Goal: Task Accomplishment & Management: Manage account settings

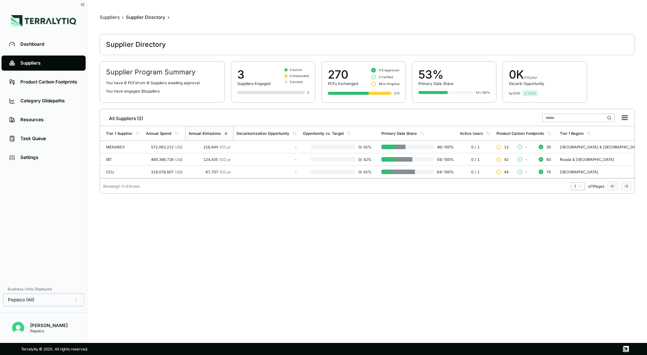
click at [32, 48] on link "Dashboard" at bounding box center [44, 44] width 84 height 15
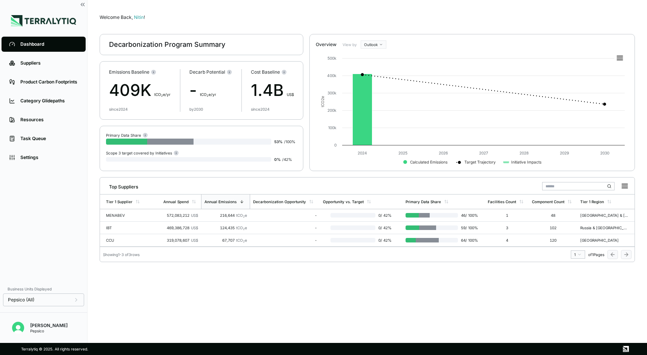
click at [382, 41] on html "Dashboard Suppliers Product Carbon Footprints Category Glidepaths Resources Tas…" at bounding box center [323, 177] width 647 height 355
click at [377, 63] on div "Baseline" at bounding box center [384, 66] width 45 height 9
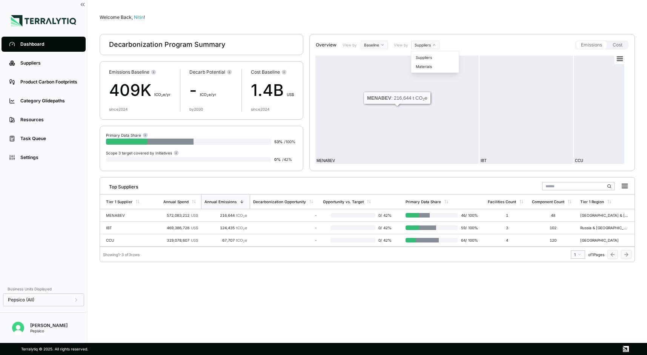
click at [427, 43] on html "Dashboard Suppliers Product Carbon Footprints Category Glidepaths Resources Tas…" at bounding box center [323, 177] width 647 height 355
click at [425, 65] on div "Materials" at bounding box center [435, 66] width 45 height 9
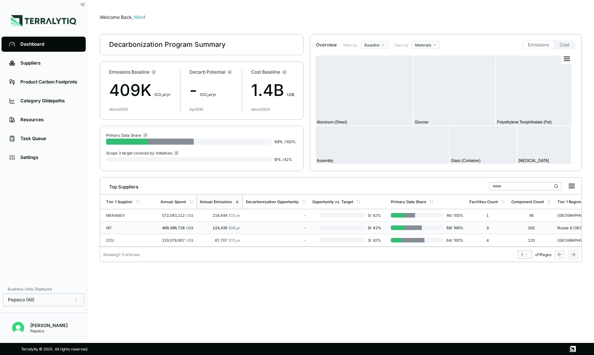
click at [172, 300] on div "Welcome Back, Nitin ! Decarbonization Program Summary Emissions Baseline 409K t…" at bounding box center [341, 171] width 482 height 319
click at [147, 297] on div "Welcome Back, Nitin ! Decarbonization Program Summary Emissions Baseline 409K t…" at bounding box center [341, 171] width 482 height 319
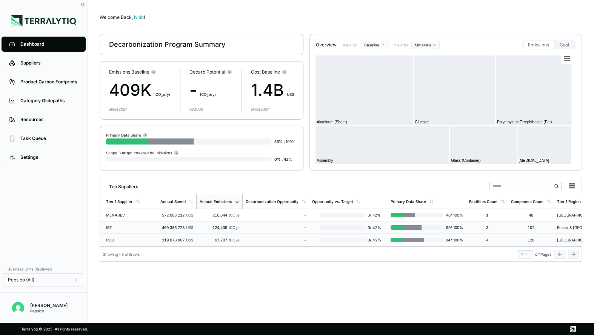
click at [126, 241] on div "CCU" at bounding box center [130, 240] width 48 height 5
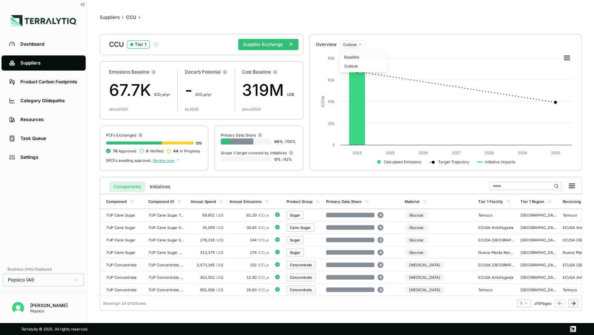
click at [356, 54] on div "Baseline" at bounding box center [363, 56] width 45 height 9
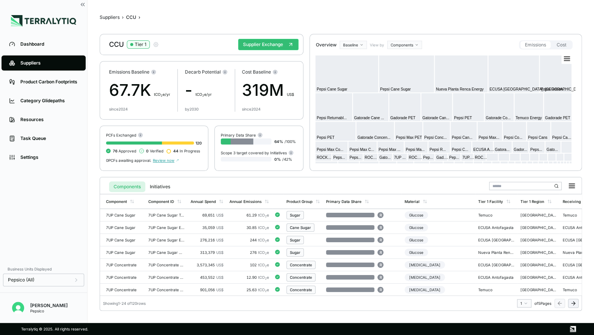
click at [411, 44] on html "Dashboard Suppliers Product Carbon Footprints Category Glidepaths Resources Tas…" at bounding box center [297, 167] width 594 height 335
click at [402, 64] on div "Materials" at bounding box center [410, 66] width 45 height 9
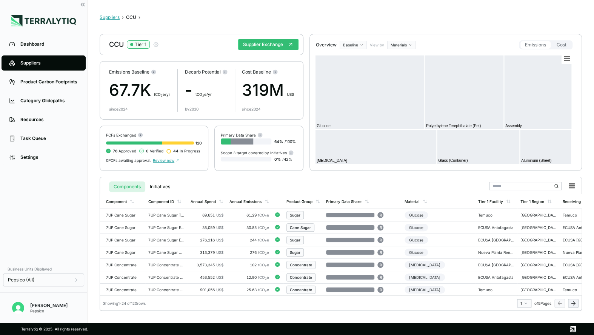
click at [115, 17] on button "Suppliers" at bounding box center [110, 17] width 20 height 6
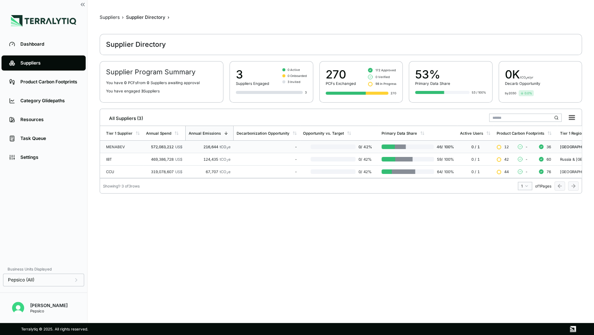
click at [232, 149] on td "216,644 tCO 2 e" at bounding box center [209, 147] width 48 height 12
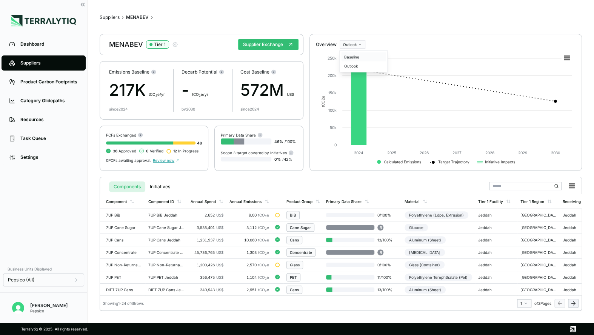
click at [352, 58] on div "Baseline" at bounding box center [363, 56] width 45 height 9
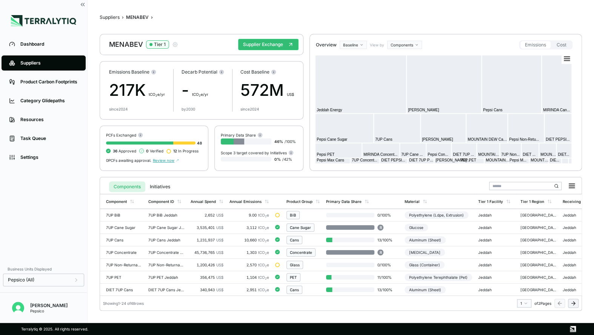
click at [399, 43] on html "Dashboard Suppliers Product Carbon Footprints Category Glidepaths Resources Tas…" at bounding box center [297, 167] width 594 height 335
click at [397, 66] on div "Materials" at bounding box center [410, 66] width 45 height 9
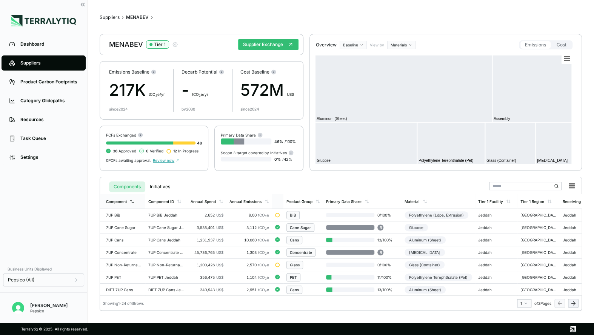
click at [119, 202] on div "Component" at bounding box center [116, 201] width 21 height 5
click at [64, 283] on div "Pepsico (All)" at bounding box center [43, 280] width 81 height 13
click at [405, 43] on html "Dashboard Suppliers Product Carbon Footprints Category Glidepaths Resources Tas…" at bounding box center [297, 167] width 594 height 335
click at [399, 58] on div "Components" at bounding box center [410, 56] width 45 height 9
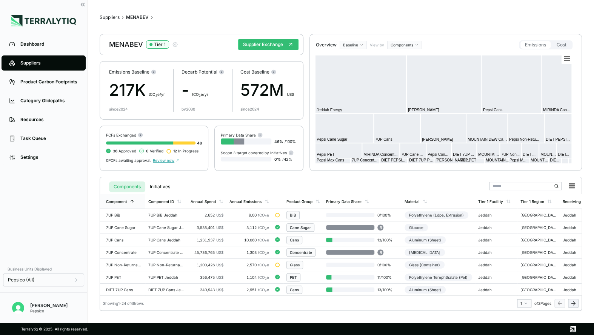
click at [410, 44] on html "Dashboard Suppliers Product Carbon Footprints Category Glidepaths Resources Tas…" at bounding box center [297, 167] width 594 height 335
click at [400, 68] on div "Materials" at bounding box center [410, 66] width 45 height 9
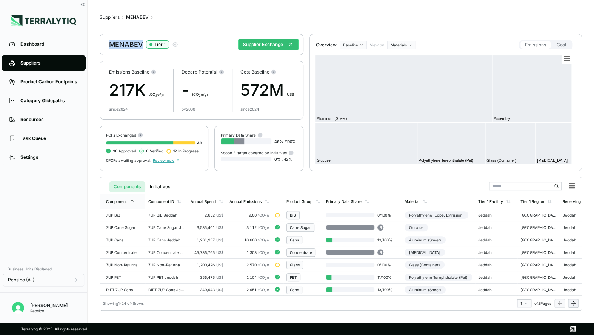
drag, startPoint x: 108, startPoint y: 46, endPoint x: 141, endPoint y: 45, distance: 33.2
click at [141, 45] on div "MENABEV Tier 1 Supplier Exchange" at bounding box center [202, 44] width 204 height 21
click at [111, 45] on div "MENABEV Tier 1" at bounding box center [143, 44] width 69 height 9
click at [257, 48] on button "Supplier Exchange" at bounding box center [268, 44] width 60 height 11
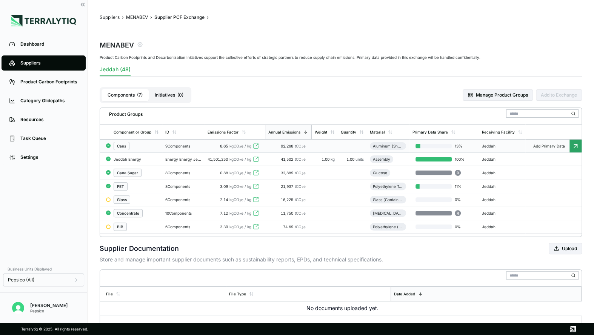
click at [148, 143] on div "Cans" at bounding box center [136, 146] width 45 height 8
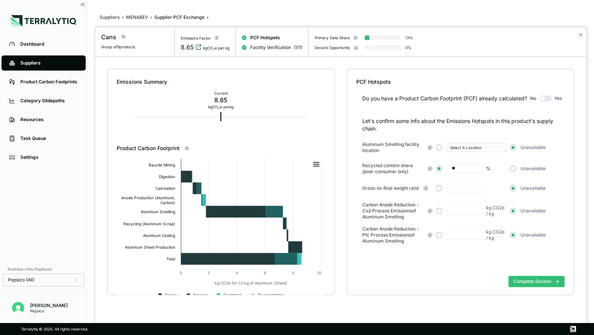
click at [195, 48] on icon "View audit trail" at bounding box center [198, 47] width 6 height 6
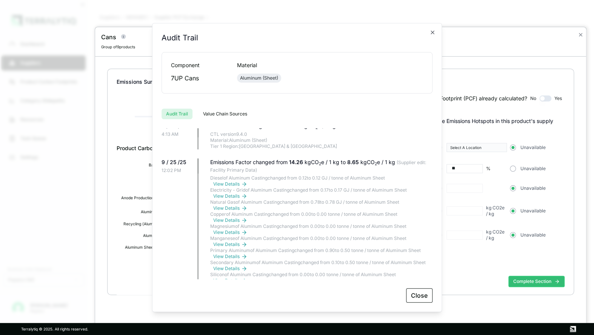
scroll to position [77, 0]
click at [415, 294] on button "Close" at bounding box center [419, 295] width 26 height 14
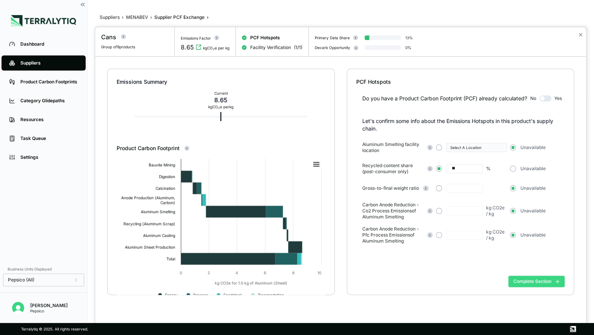
click at [537, 280] on button "Complete Section" at bounding box center [536, 281] width 56 height 11
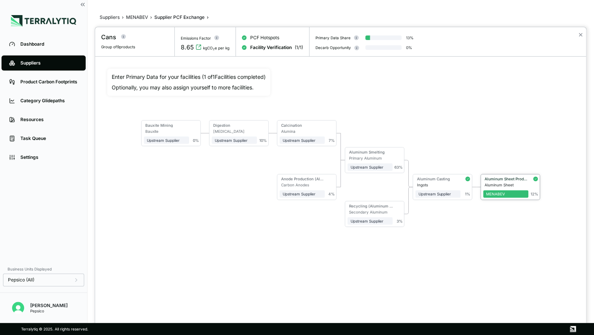
click at [502, 180] on div "Aluminum Sheet Production" at bounding box center [507, 179] width 44 height 5
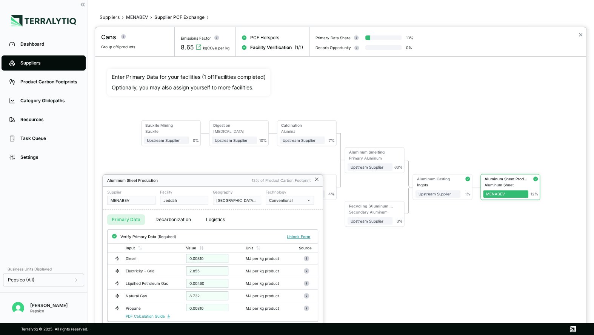
click at [318, 179] on icon at bounding box center [317, 179] width 6 height 6
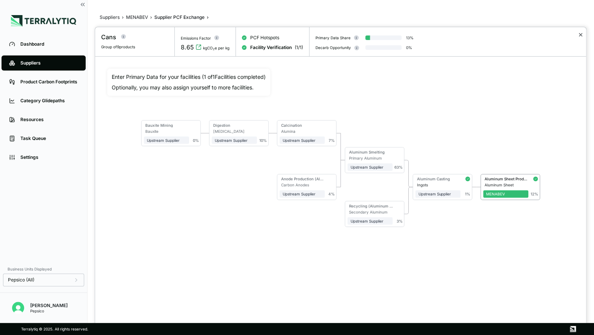
click at [582, 36] on button "✕" at bounding box center [580, 34] width 5 height 9
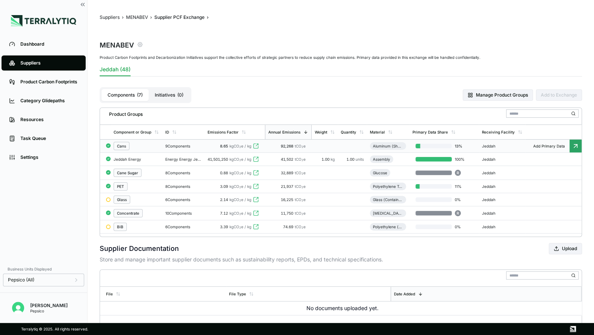
click at [138, 45] on icon "button" at bounding box center [140, 45] width 6 height 6
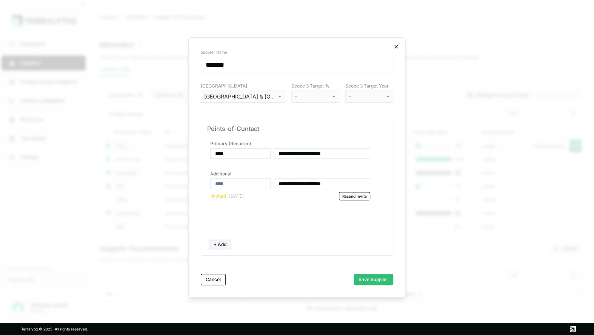
click at [397, 45] on icon "button" at bounding box center [396, 47] width 6 height 6
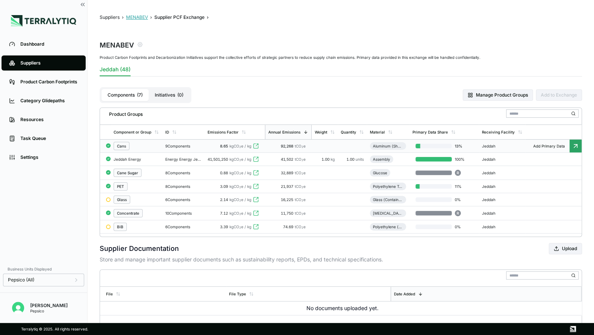
click at [142, 17] on button "MENABEV" at bounding box center [137, 17] width 22 height 6
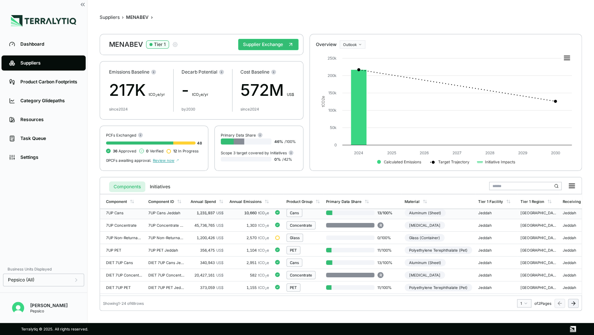
scroll to position [29, 0]
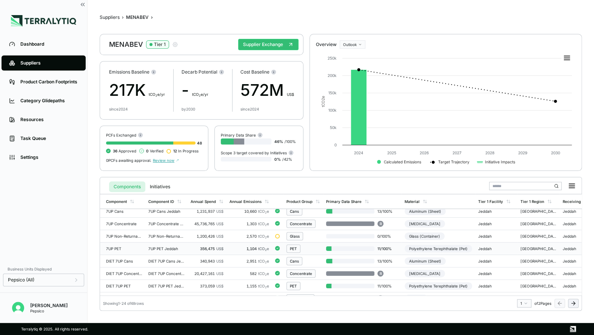
click at [132, 248] on div "7UP PET" at bounding box center [124, 248] width 36 height 5
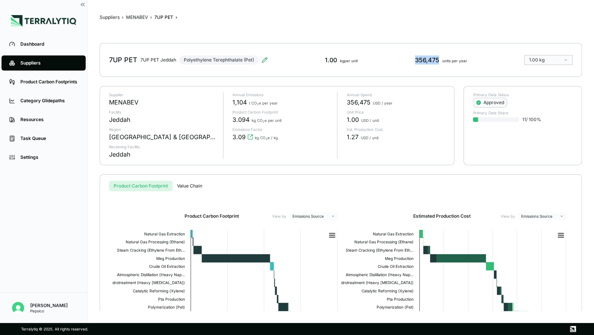
drag, startPoint x: 415, startPoint y: 61, endPoint x: 439, endPoint y: 61, distance: 24.2
click at [439, 61] on div "356,475 units per year" at bounding box center [441, 59] width 52 height 9
click at [264, 60] on icon at bounding box center [264, 59] width 5 height 5
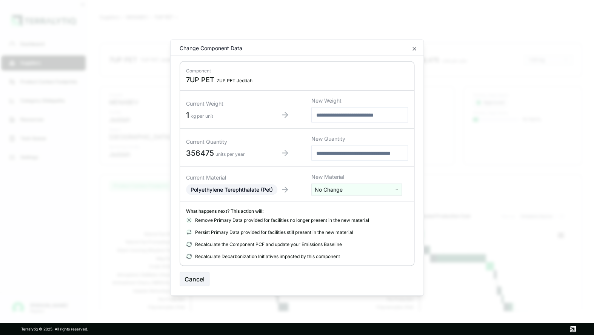
click at [339, 151] on input "number" at bounding box center [359, 153] width 97 height 15
click at [414, 49] on icon "button" at bounding box center [414, 49] width 3 height 3
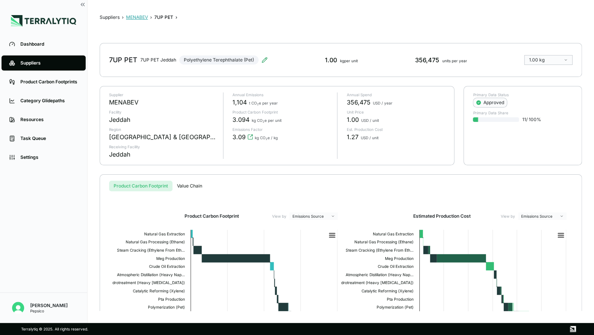
click at [130, 18] on button "MENABEV" at bounding box center [137, 17] width 22 height 6
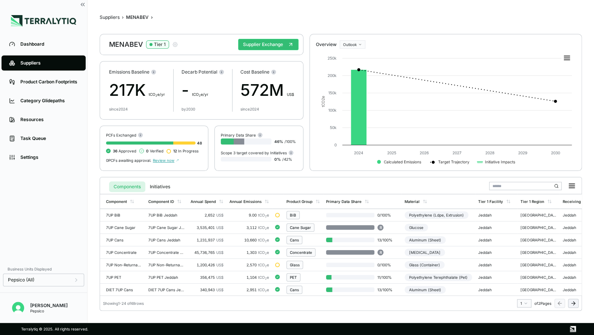
click at [354, 45] on html "Dashboard Suppliers Product Carbon Footprints Category Glidepaths Resources Tas…" at bounding box center [297, 167] width 594 height 335
click at [354, 55] on div "Baseline" at bounding box center [363, 56] width 45 height 9
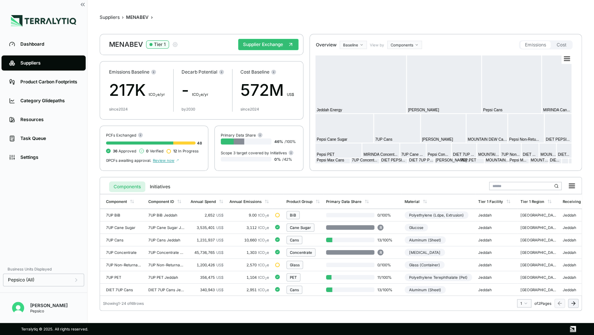
click at [392, 43] on html "Dashboard Suppliers Product Carbon Footprints Category Glidepaths Resources Tas…" at bounding box center [297, 167] width 594 height 335
click at [403, 66] on div "Materials" at bounding box center [410, 66] width 45 height 9
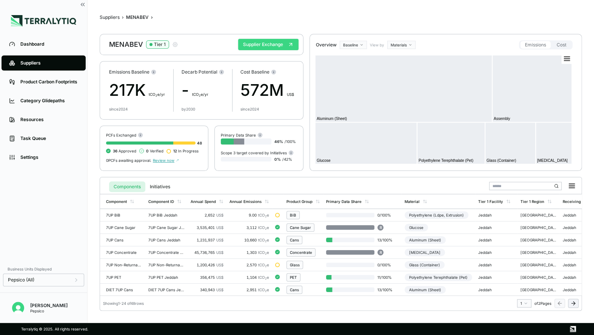
click at [251, 46] on button "Supplier Exchange" at bounding box center [268, 44] width 60 height 11
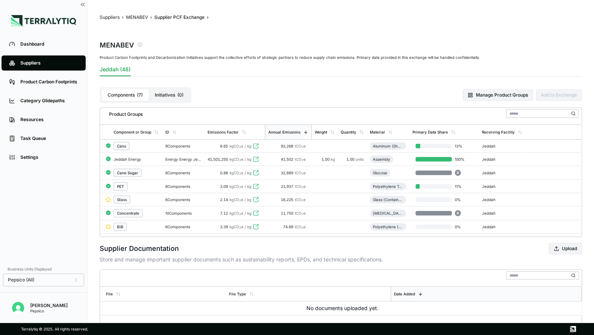
click at [172, 95] on button "Initiatives ( 0 )" at bounding box center [169, 95] width 41 height 12
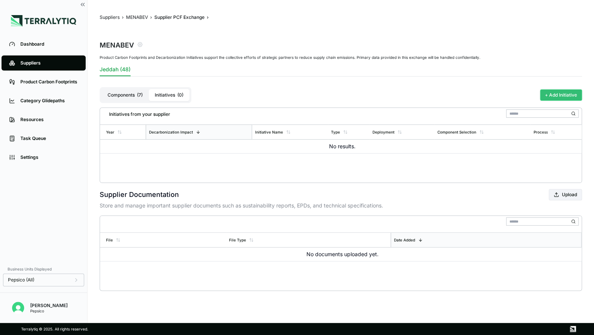
click at [564, 96] on button "+ Add Initiative" at bounding box center [561, 94] width 42 height 11
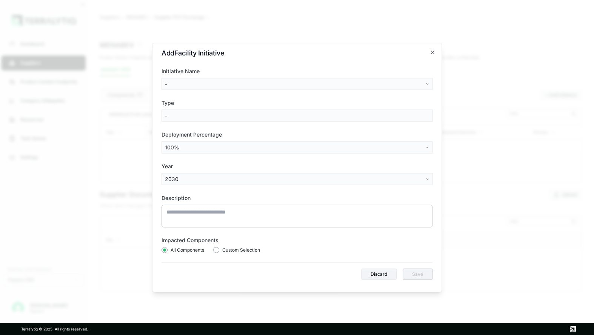
click at [249, 84] on body "Dashboard Suppliers Product Carbon Footprints Category Glidepaths Resources Tas…" at bounding box center [297, 167] width 594 height 335
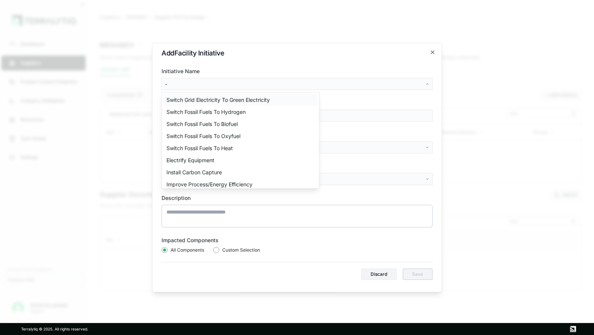
click at [209, 100] on div "Switch Grid Electricity To Green Electricity" at bounding box center [240, 100] width 154 height 12
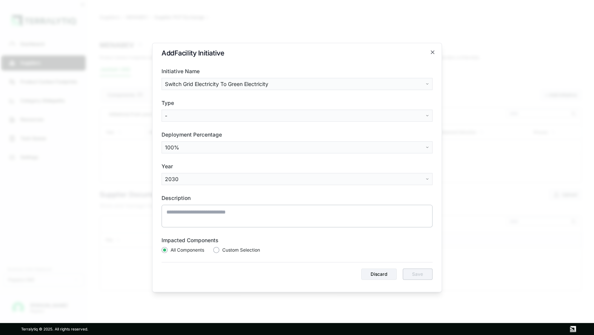
click at [189, 114] on body "Dashboard Suppliers Product Carbon Footprints Category Glidepaths Resources Tas…" at bounding box center [297, 167] width 594 height 335
click at [180, 143] on div "On-Site Renewables" at bounding box center [191, 144] width 56 height 12
click at [420, 273] on button "Save" at bounding box center [418, 274] width 30 height 11
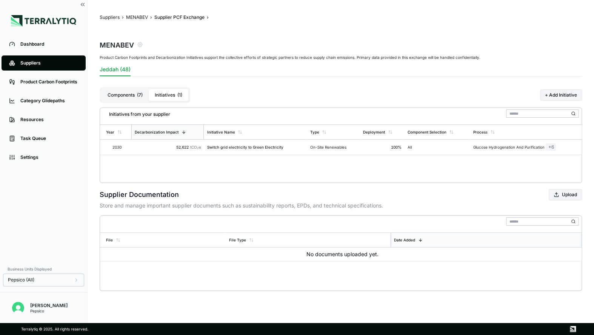
click at [32, 61] on div "Suppliers" at bounding box center [49, 63] width 58 height 6
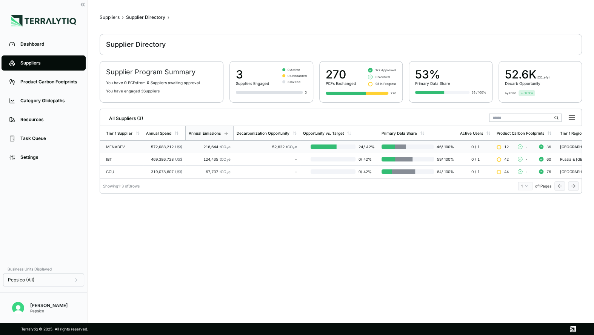
click at [126, 145] on div "MENABEV" at bounding box center [123, 147] width 34 height 5
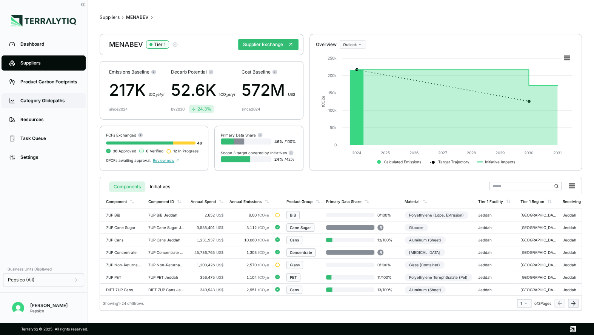
click at [50, 97] on link "Category Glidepaths" at bounding box center [44, 100] width 84 height 15
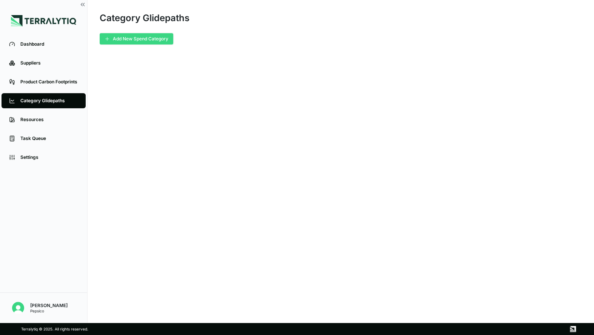
click at [150, 40] on button "Add New Spend Category" at bounding box center [137, 38] width 74 height 11
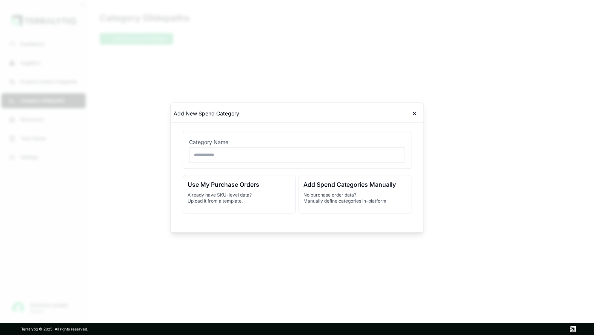
click at [226, 154] on input "text" at bounding box center [297, 155] width 216 height 15
type input "********"
click at [326, 186] on h3 "Add Spend Categories Manually" at bounding box center [354, 184] width 103 height 9
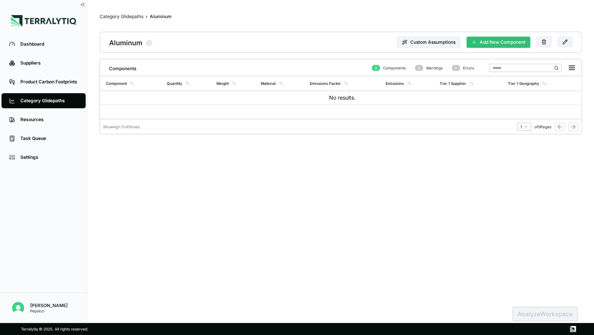
click at [505, 43] on button "Add New Component" at bounding box center [498, 42] width 64 height 11
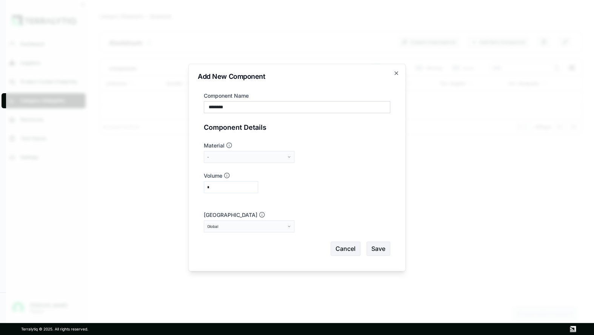
type input "********"
click at [253, 157] on div "-" at bounding box center [246, 157] width 78 height 5
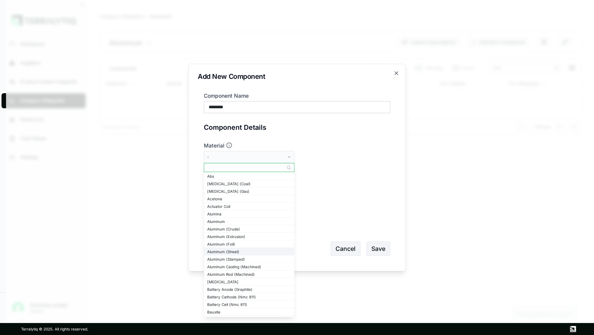
click at [234, 253] on div "Aluminum (Sheet)" at bounding box center [249, 251] width 84 height 5
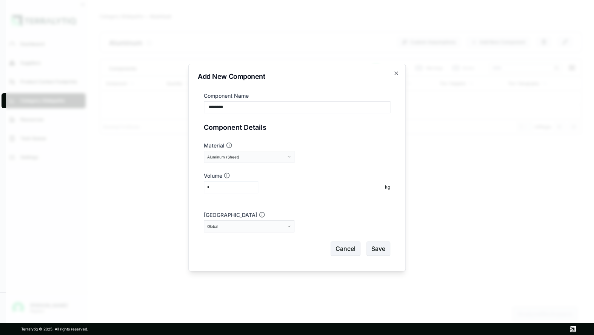
click at [220, 188] on input "*" at bounding box center [231, 187] width 54 height 12
click at [223, 226] on div "Global" at bounding box center [246, 226] width 78 height 5
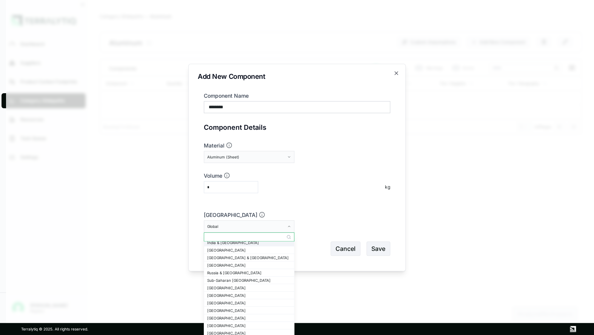
scroll to position [38, 0]
click at [242, 261] on div "[GEOGRAPHIC_DATA] & [GEOGRAPHIC_DATA]" at bounding box center [249, 260] width 84 height 5
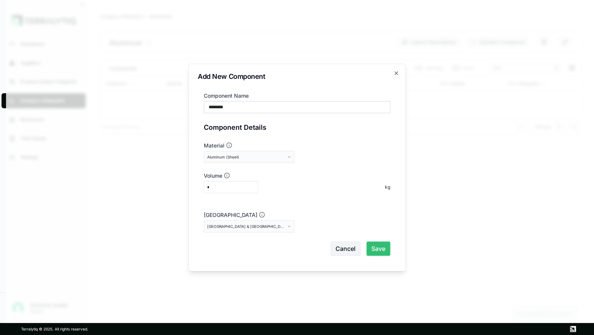
click at [384, 246] on button "Save" at bounding box center [378, 249] width 24 height 14
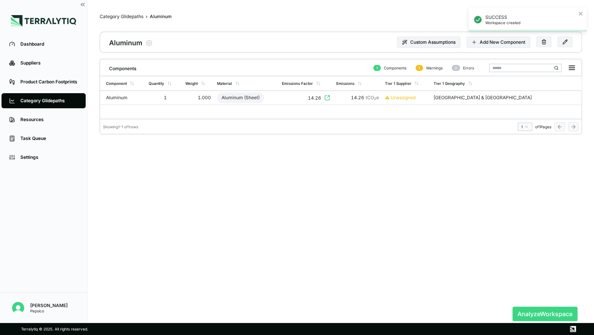
click at [527, 314] on button "Analyze Workspace" at bounding box center [544, 314] width 65 height 14
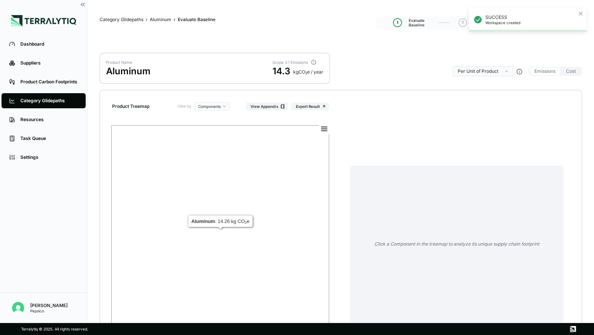
click at [256, 186] on rect at bounding box center [220, 232] width 218 height 215
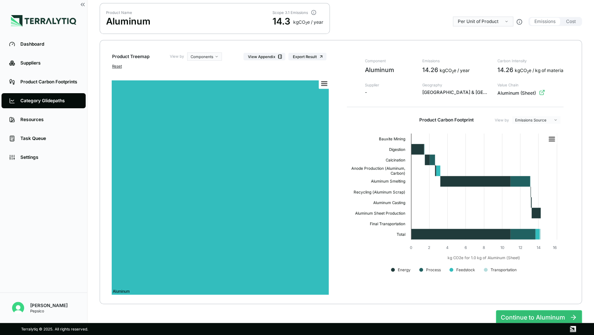
scroll to position [55, 0]
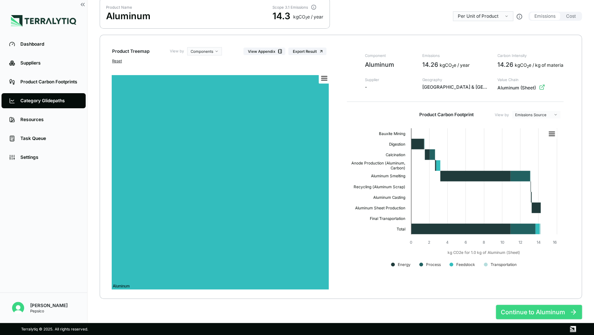
click at [505, 307] on button "Continue to Aluminum" at bounding box center [539, 312] width 86 height 14
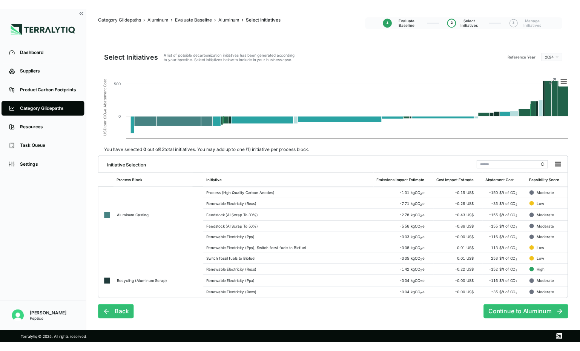
scroll to position [0, 0]
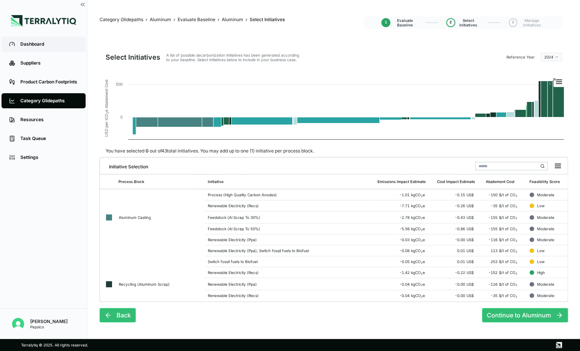
click at [35, 43] on div "Dashboard" at bounding box center [49, 44] width 58 height 6
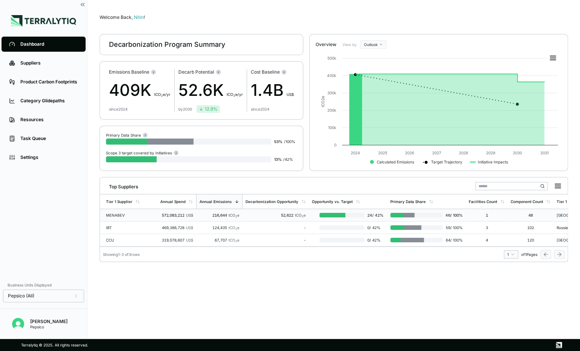
click at [137, 212] on td "MENABEV" at bounding box center [128, 215] width 57 height 12
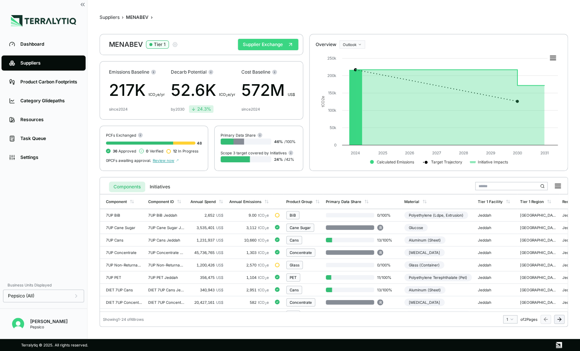
click at [270, 46] on button "Supplier Exchange" at bounding box center [268, 44] width 60 height 11
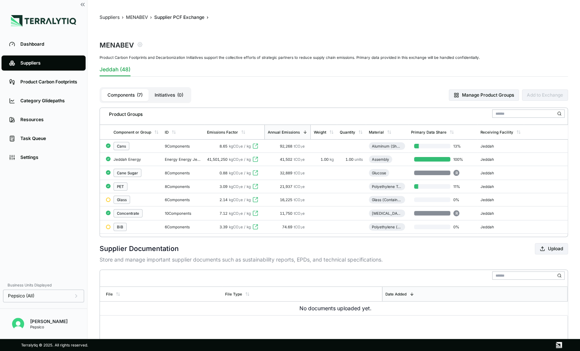
click at [180, 100] on button "Initiatives ( 0 )" at bounding box center [169, 95] width 41 height 12
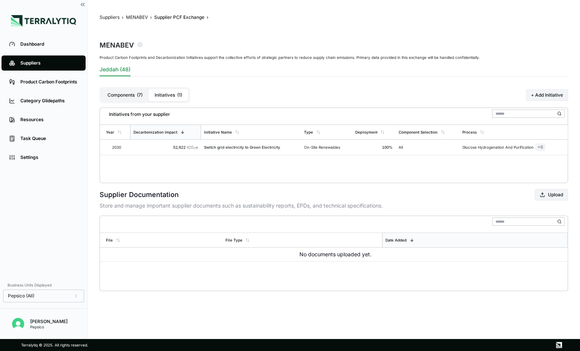
click at [109, 94] on button "Components ( 7 )" at bounding box center [125, 95] width 47 height 12
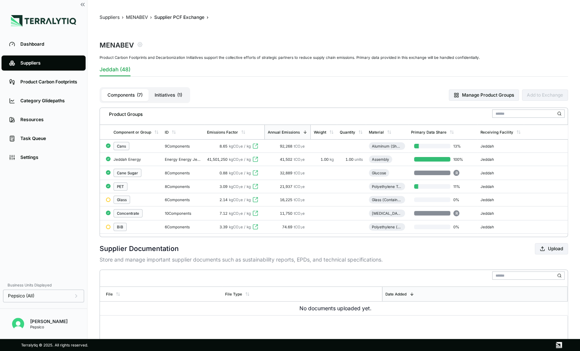
click at [178, 93] on span "( 1 )" at bounding box center [179, 95] width 5 height 6
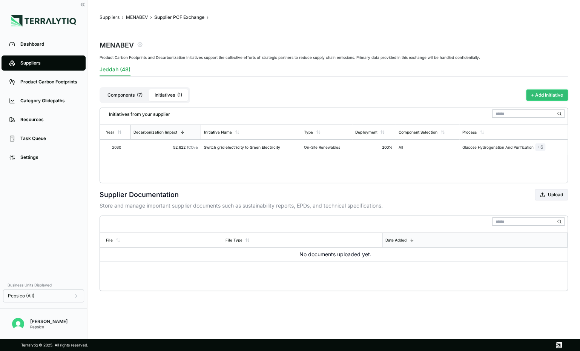
click at [535, 92] on button "+ Add Initiative" at bounding box center [547, 94] width 42 height 11
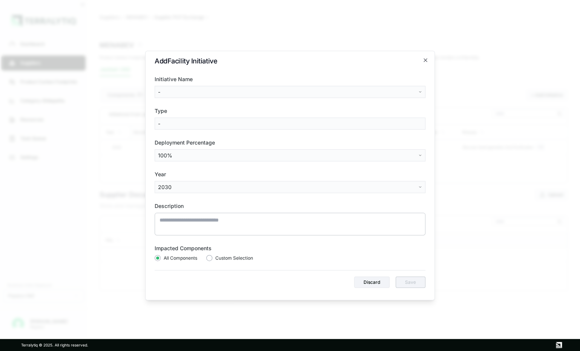
click at [292, 94] on body "Dashboard Suppliers Product Carbon Footprints Category Glidepaths Resources Tas…" at bounding box center [290, 175] width 580 height 351
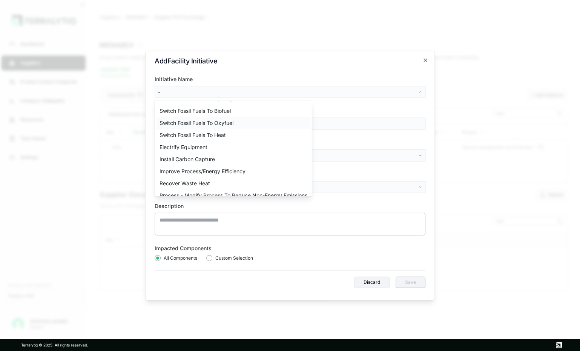
scroll to position [24, 0]
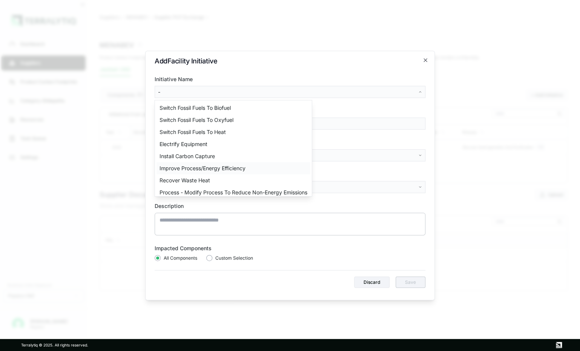
click at [209, 168] on div "Improve Process/Energy Efficiency" at bounding box center [234, 168] width 154 height 12
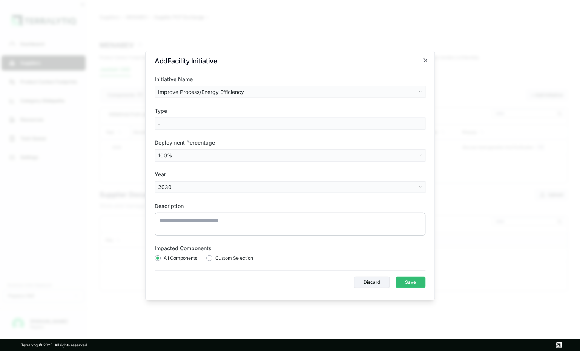
click at [168, 153] on body "Dashboard Suppliers Product Carbon Footprints Category Glidepaths Resources Tas…" at bounding box center [290, 175] width 580 height 351
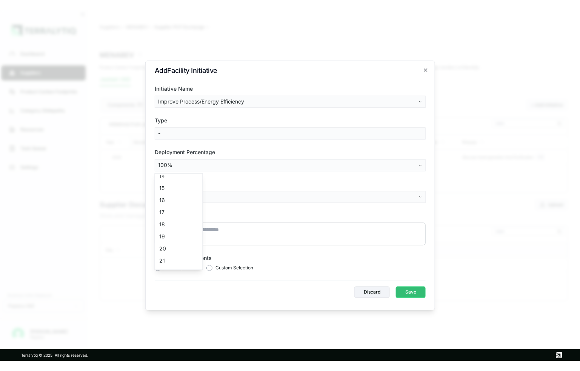
scroll to position [165, 0]
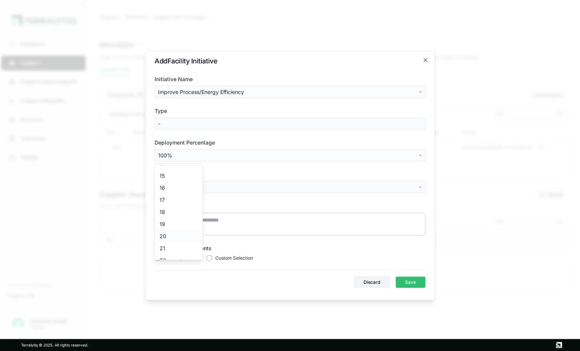
click at [166, 235] on div "20" at bounding box center [179, 236] width 45 height 12
click at [172, 190] on body "Dashboard Suppliers Product Carbon Footprints Category Glidepaths Resources Tas…" at bounding box center [290, 175] width 580 height 351
click at [167, 262] on div "2027" at bounding box center [179, 263] width 45 height 12
click at [416, 285] on button "Save" at bounding box center [411, 282] width 30 height 11
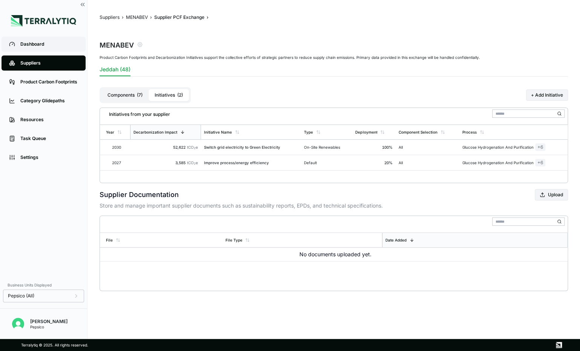
click at [38, 42] on div "Dashboard" at bounding box center [49, 44] width 58 height 6
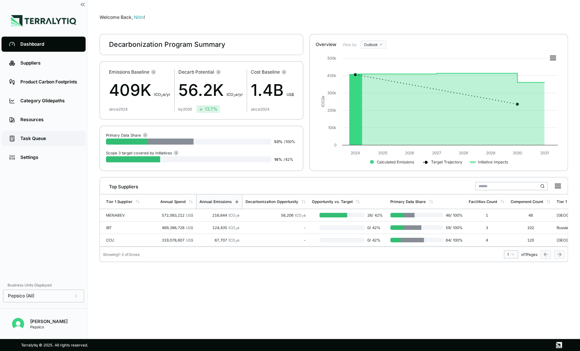
click at [36, 137] on div "Task Queue" at bounding box center [49, 138] width 58 height 6
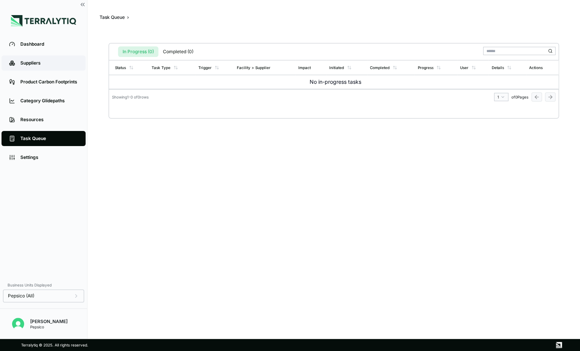
click at [32, 62] on div "Suppliers" at bounding box center [49, 63] width 58 height 6
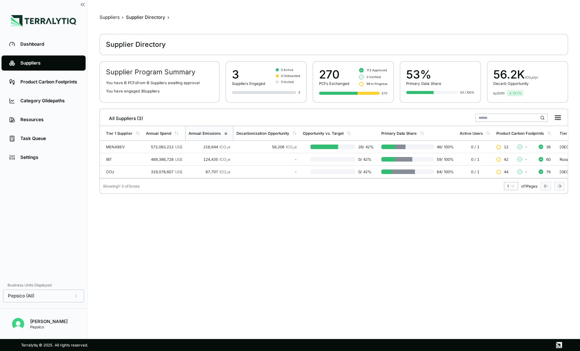
click at [55, 65] on div "Suppliers" at bounding box center [49, 63] width 58 height 6
click at [37, 44] on div "Dashboard" at bounding box center [49, 44] width 58 height 6
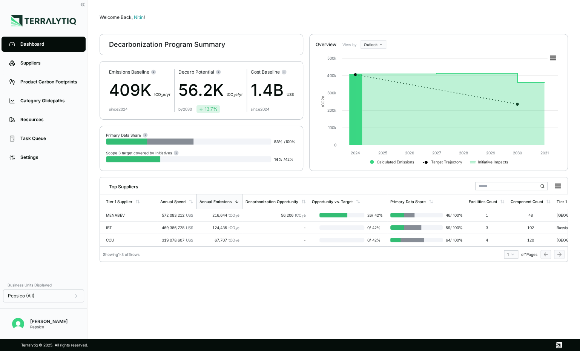
click at [220, 266] on div "Welcome Back, Nitin ! Decarbonization Program Summary Emissions Baseline 409K t…" at bounding box center [334, 169] width 469 height 315
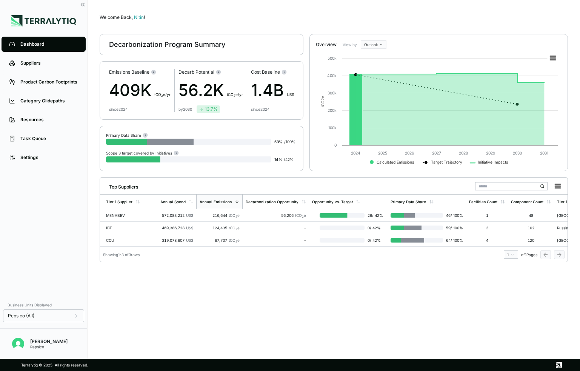
click at [374, 43] on html "Dashboard Suppliers Product Carbon Footprints Category Glidepaths Resources Tas…" at bounding box center [290, 185] width 580 height 371
click at [127, 219] on td "MENABEV" at bounding box center [128, 215] width 57 height 12
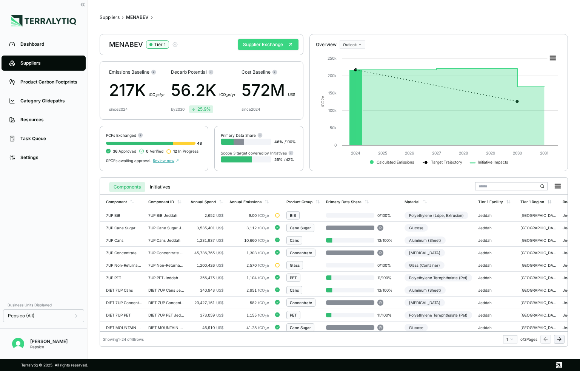
click at [260, 46] on button "Supplier Exchange" at bounding box center [268, 44] width 60 height 11
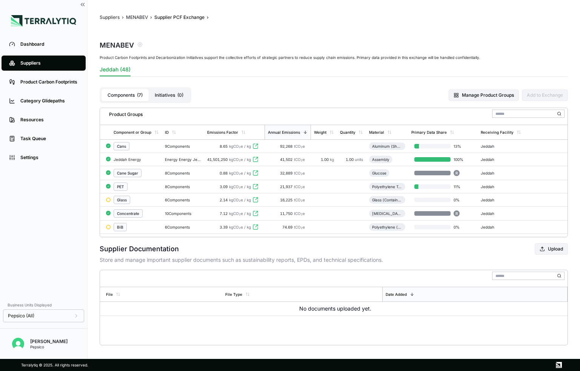
click at [166, 91] on button "Initiatives ( 0 )" at bounding box center [169, 95] width 41 height 12
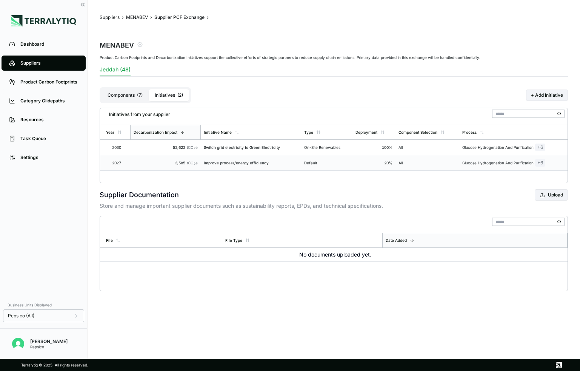
click at [430, 165] on td "All" at bounding box center [428, 162] width 64 height 15
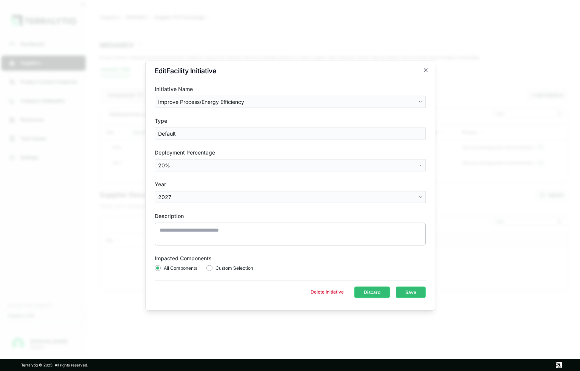
click at [367, 292] on button "Discard" at bounding box center [371, 291] width 35 height 11
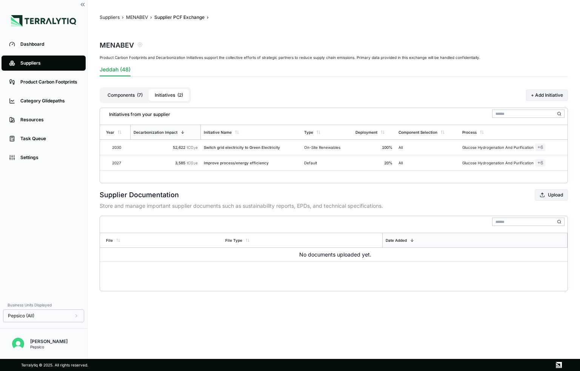
click at [129, 100] on button "Components ( 7 )" at bounding box center [125, 95] width 47 height 12
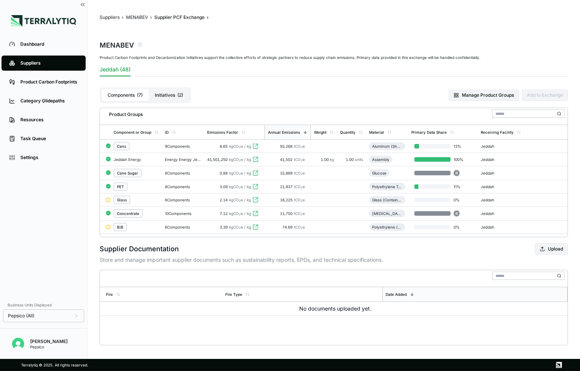
click at [56, 64] on div "Suppliers" at bounding box center [49, 63] width 58 height 6
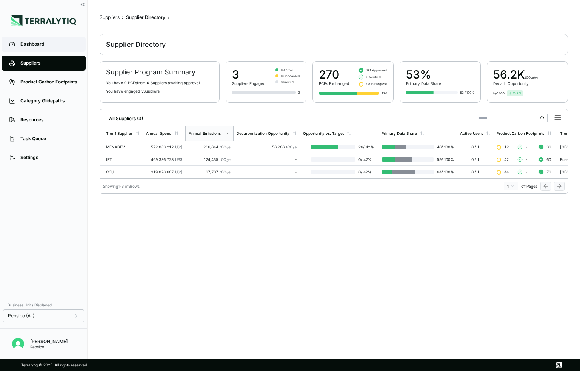
click at [45, 45] on div "Dashboard" at bounding box center [49, 44] width 58 height 6
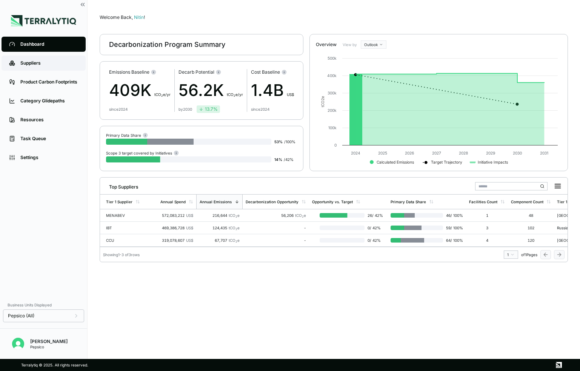
click at [35, 66] on div "Suppliers" at bounding box center [49, 63] width 58 height 6
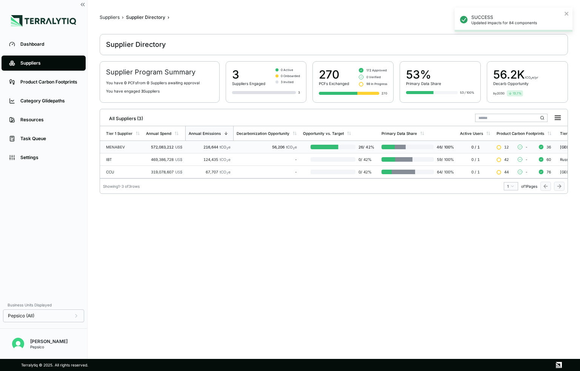
click at [158, 147] on div "572,083,212 US$" at bounding box center [164, 147] width 36 height 5
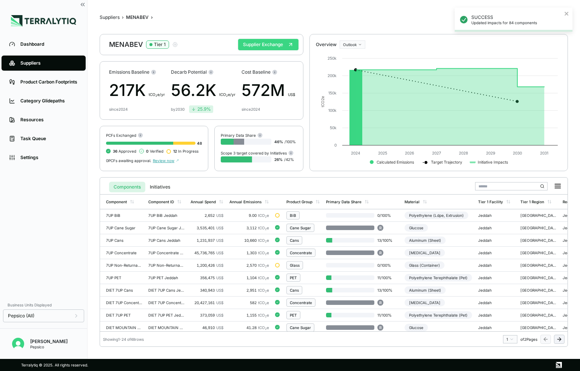
click at [250, 40] on button "Supplier Exchange" at bounding box center [268, 44] width 60 height 11
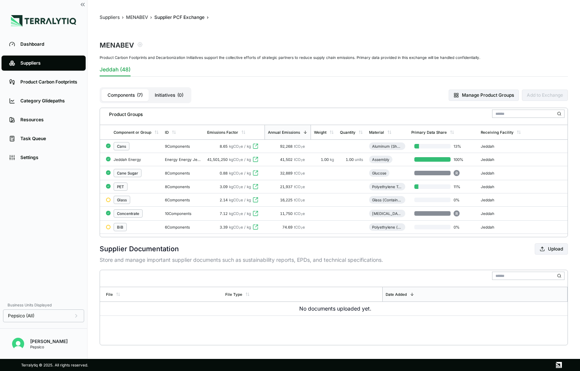
click at [174, 91] on button "Initiatives ( 0 )" at bounding box center [169, 95] width 41 height 12
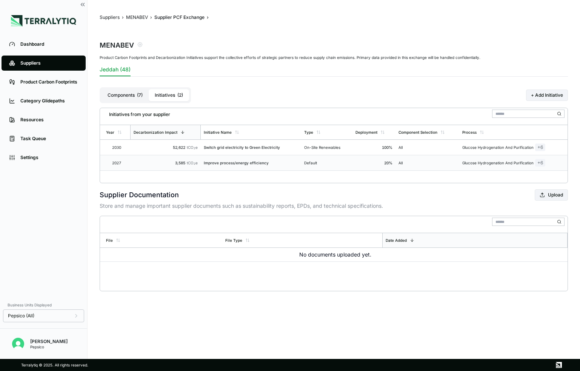
click at [249, 168] on td "Improve process/energy efficiency" at bounding box center [251, 162] width 100 height 15
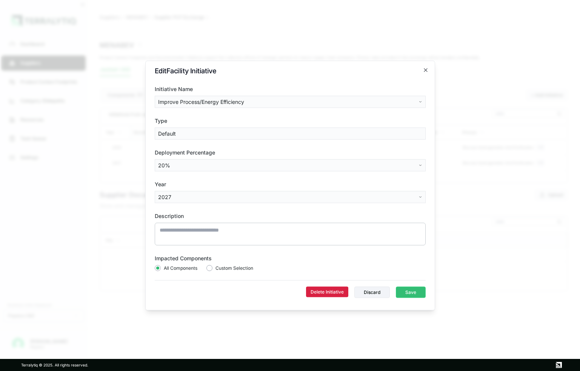
click at [325, 290] on button "Delete Initiative" at bounding box center [327, 291] width 42 height 11
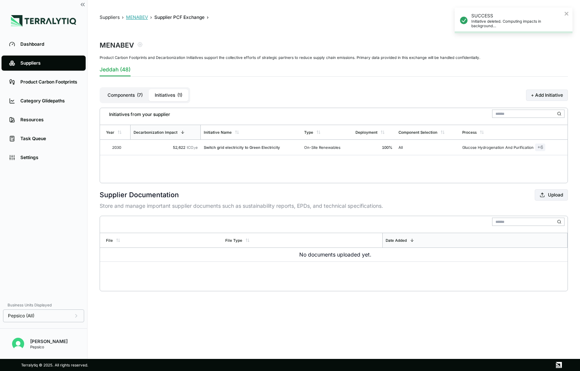
click at [132, 18] on button "MENABEV" at bounding box center [137, 17] width 22 height 6
